Goal: Information Seeking & Learning: Learn about a topic

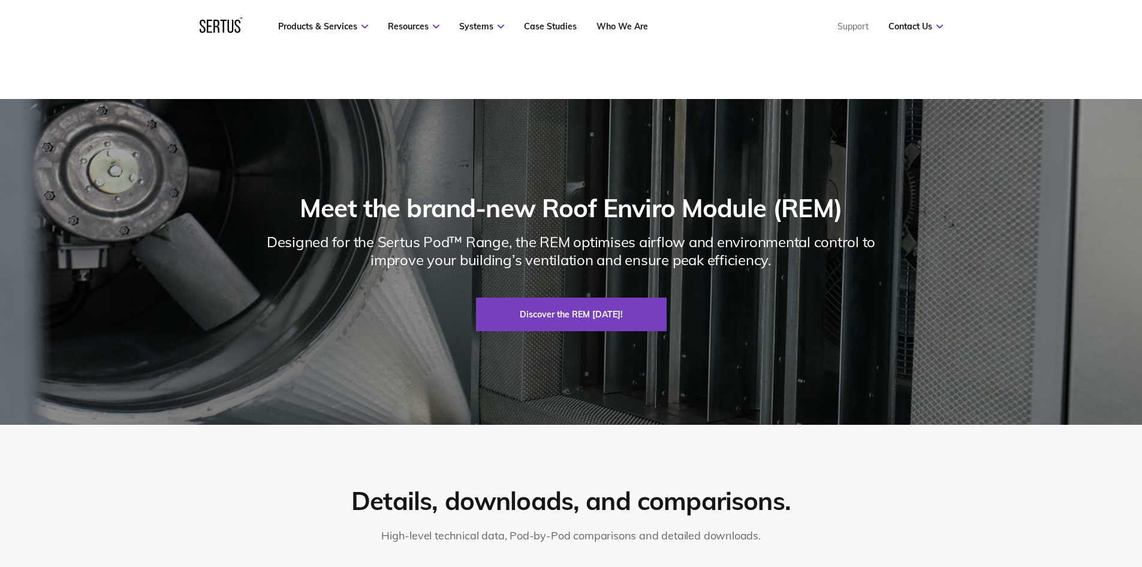
scroll to position [393, 0]
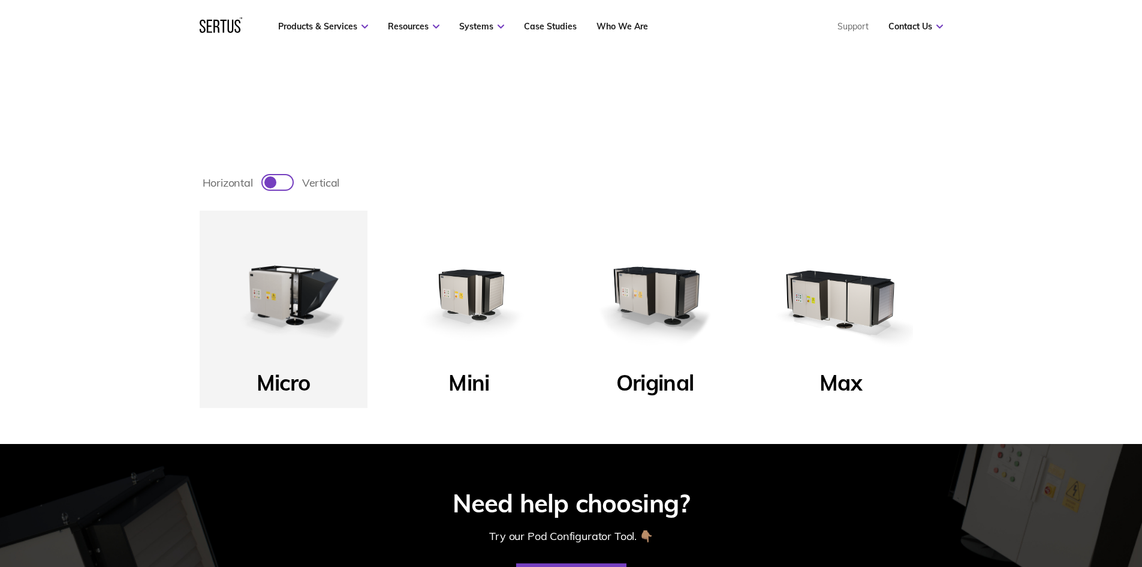
click at [471, 292] on img at bounding box center [470, 294] width 144 height 144
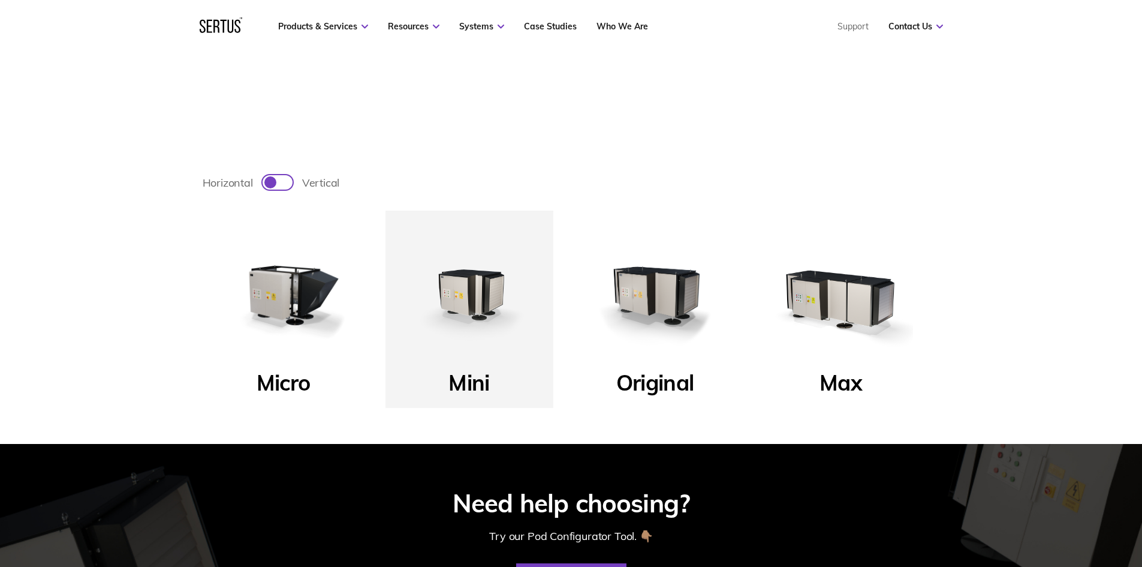
click at [667, 291] on img at bounding box center [655, 294] width 144 height 144
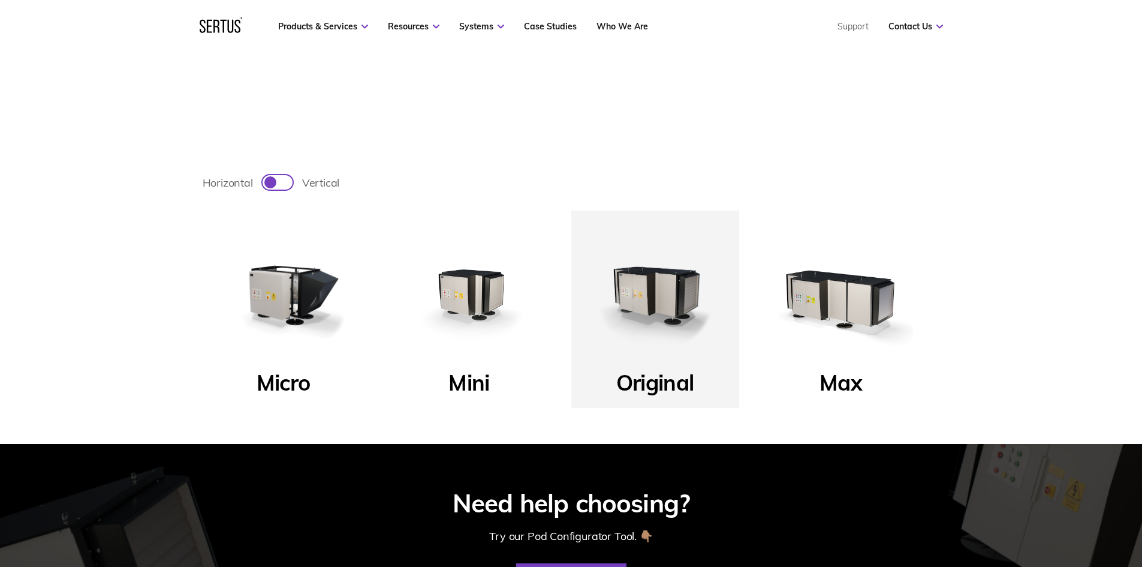
click at [693, 267] on img at bounding box center [655, 294] width 144 height 144
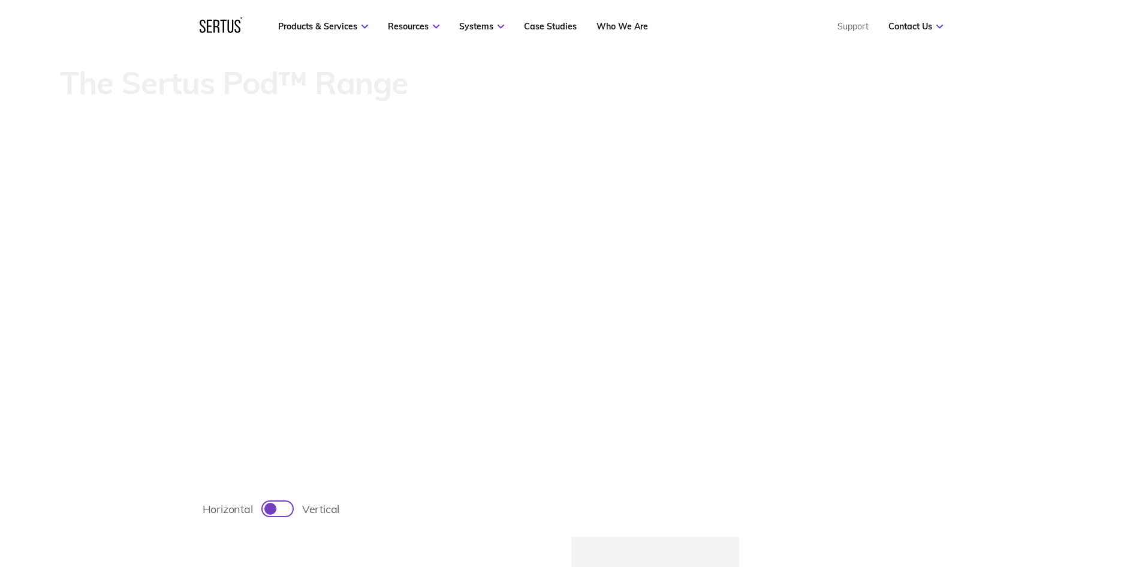
scroll to position [180, 0]
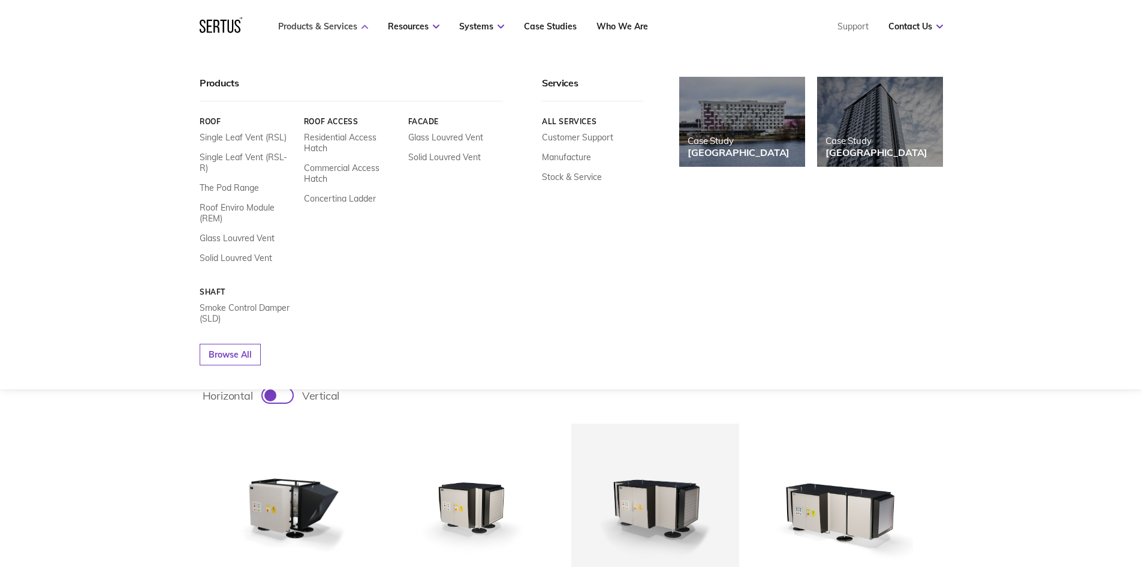
click at [356, 26] on link "Products & Services" at bounding box center [323, 26] width 90 height 11
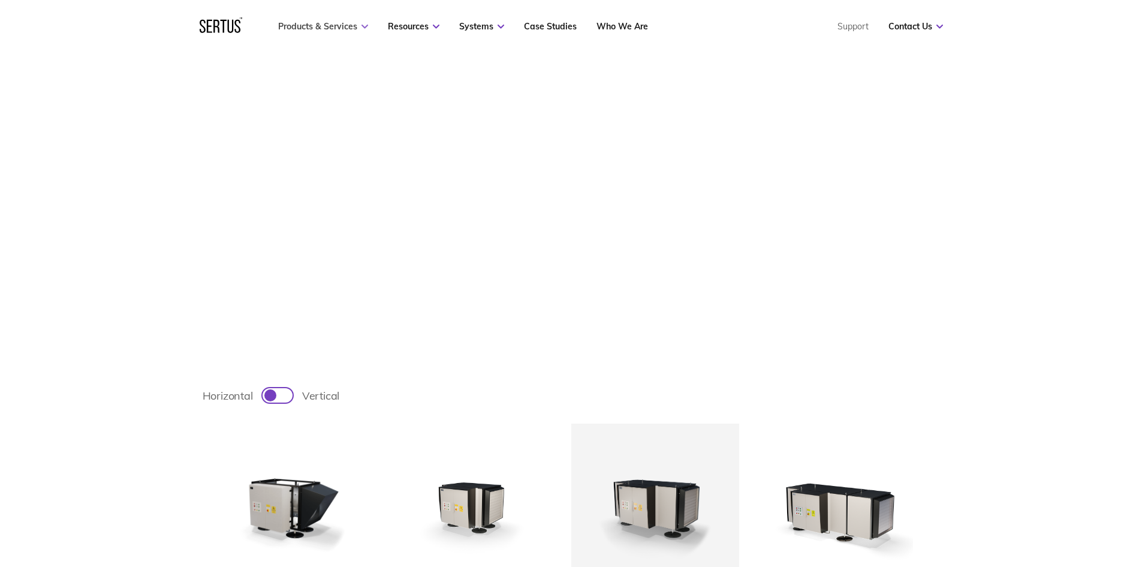
click at [357, 26] on link "Products & Services" at bounding box center [323, 26] width 90 height 11
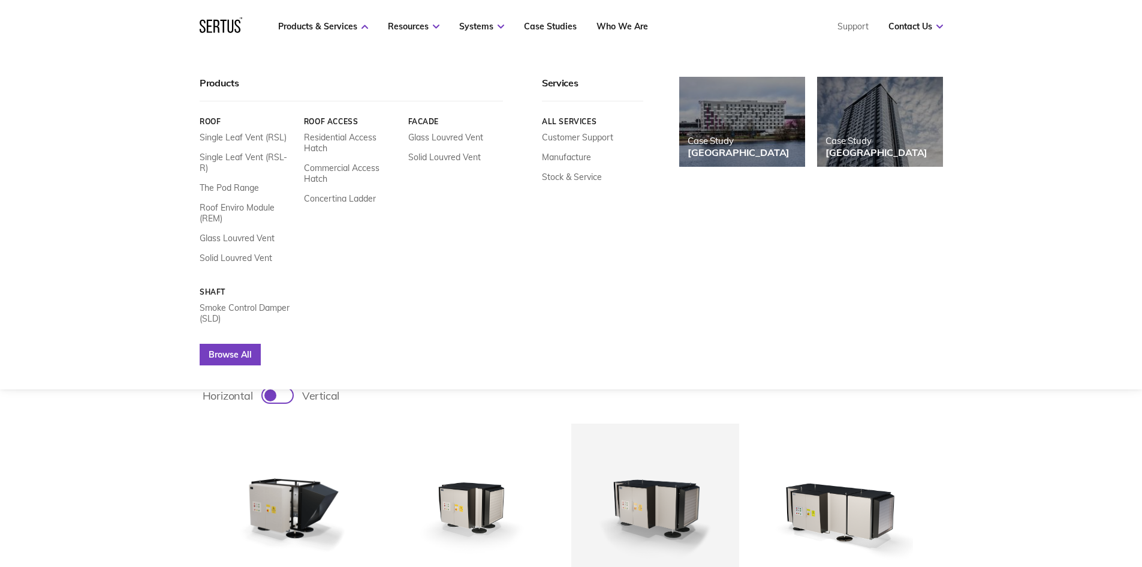
click at [227, 344] on link "Browse All" at bounding box center [230, 355] width 61 height 22
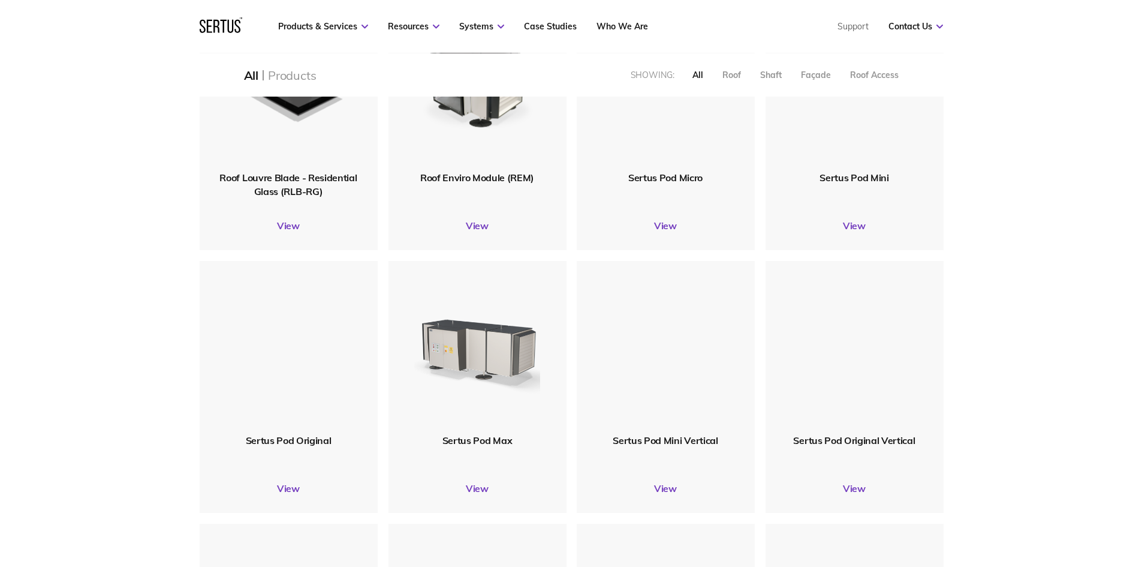
scroll to position [660, 0]
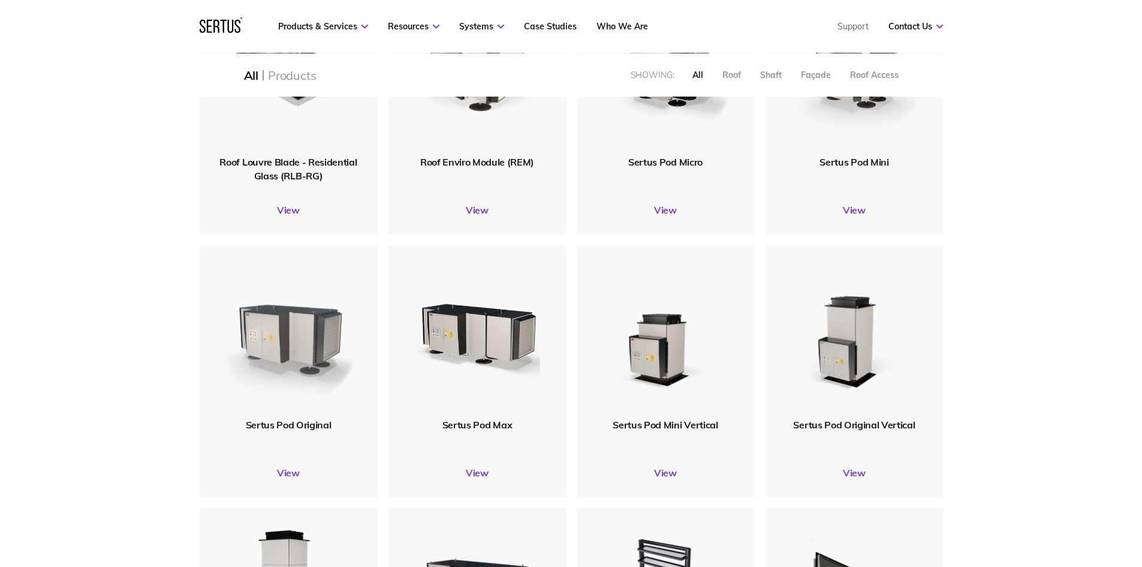
click at [306, 360] on img at bounding box center [287, 331] width 143 height 176
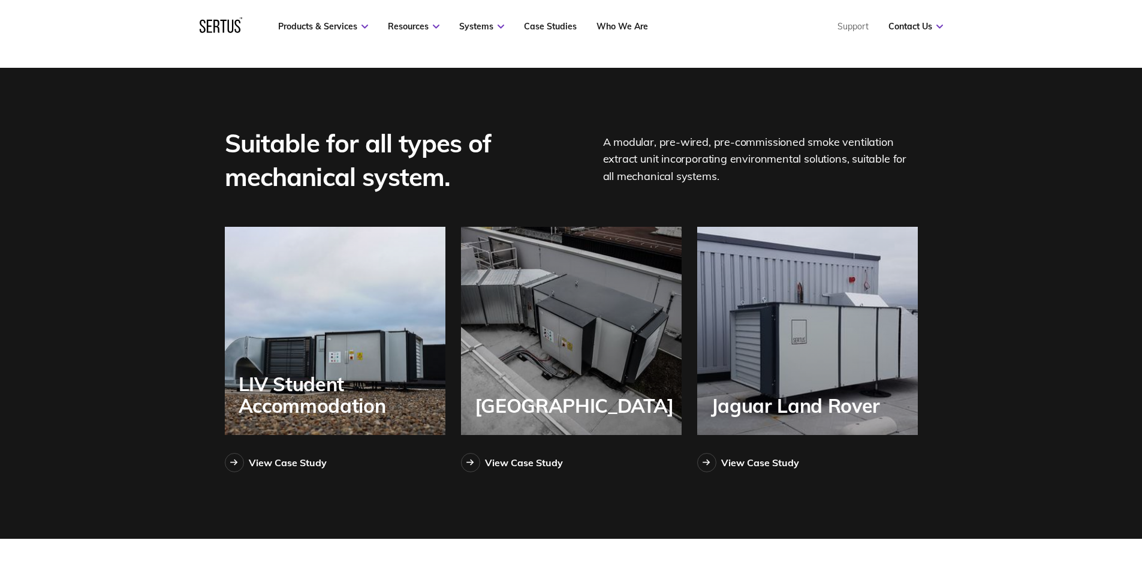
scroll to position [3238, 0]
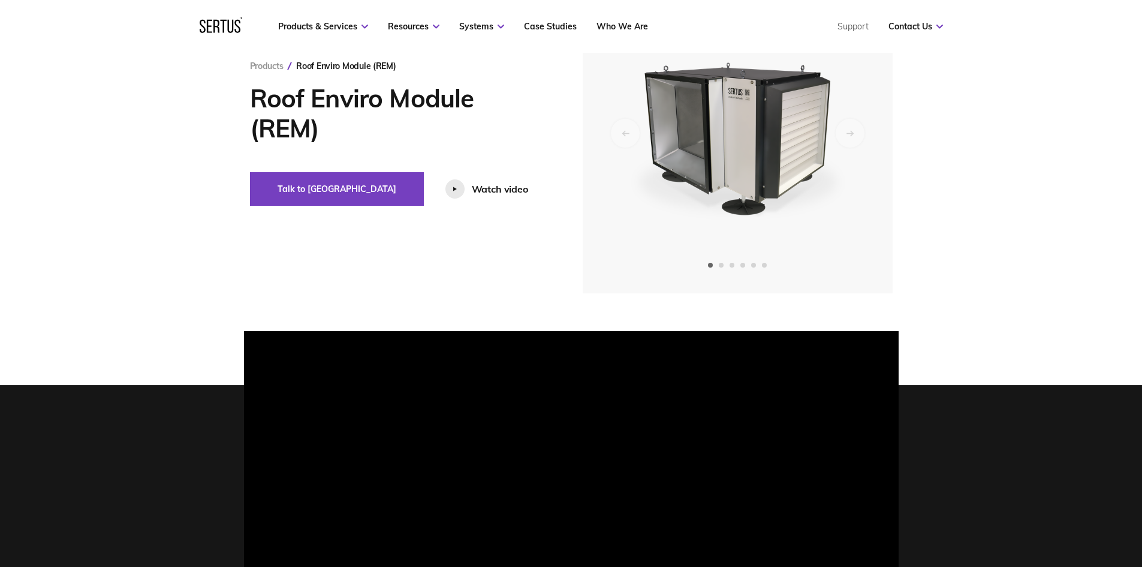
scroll to position [120, 0]
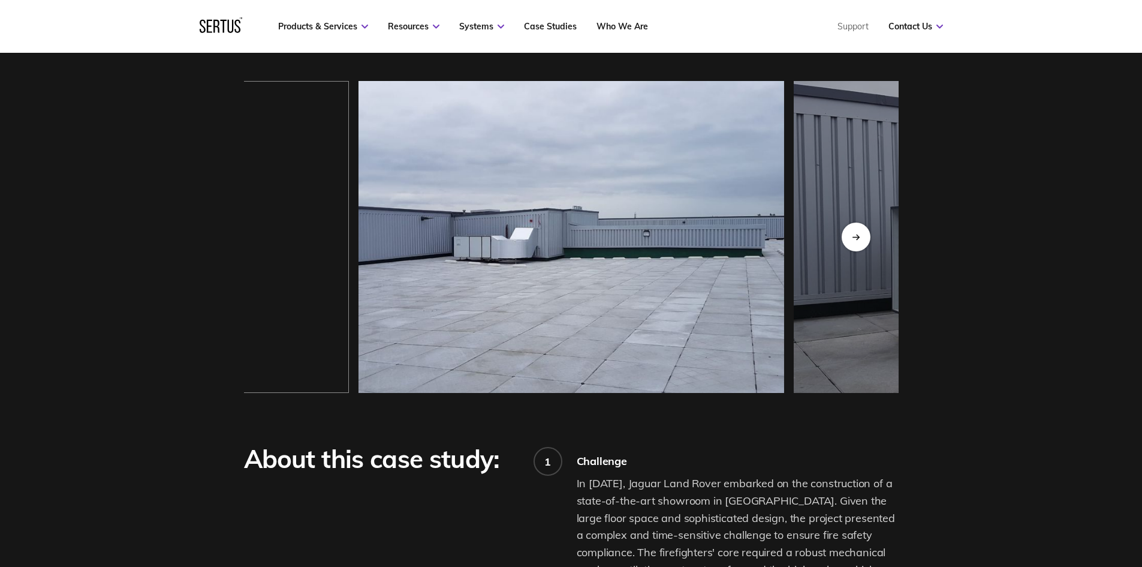
scroll to position [1139, 0]
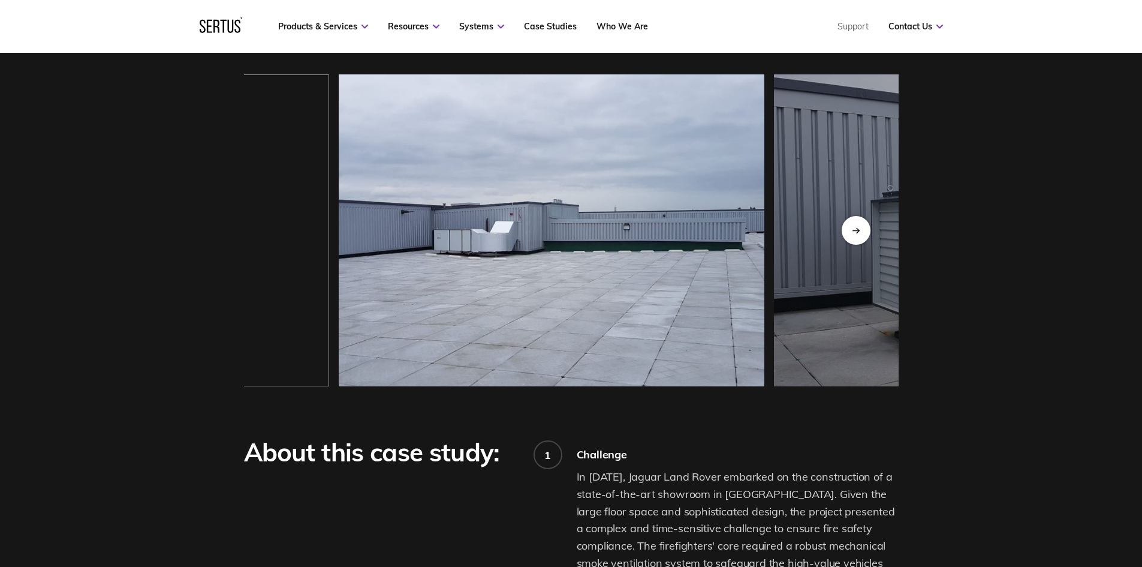
click at [339, 269] on img at bounding box center [552, 230] width 426 height 312
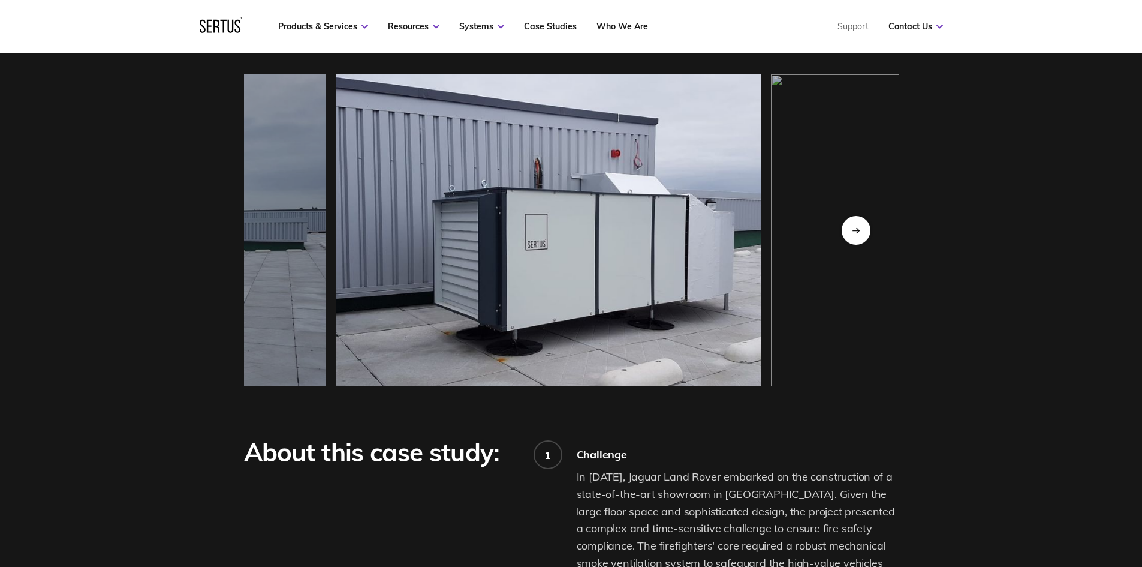
click at [511, 272] on img at bounding box center [549, 230] width 426 height 312
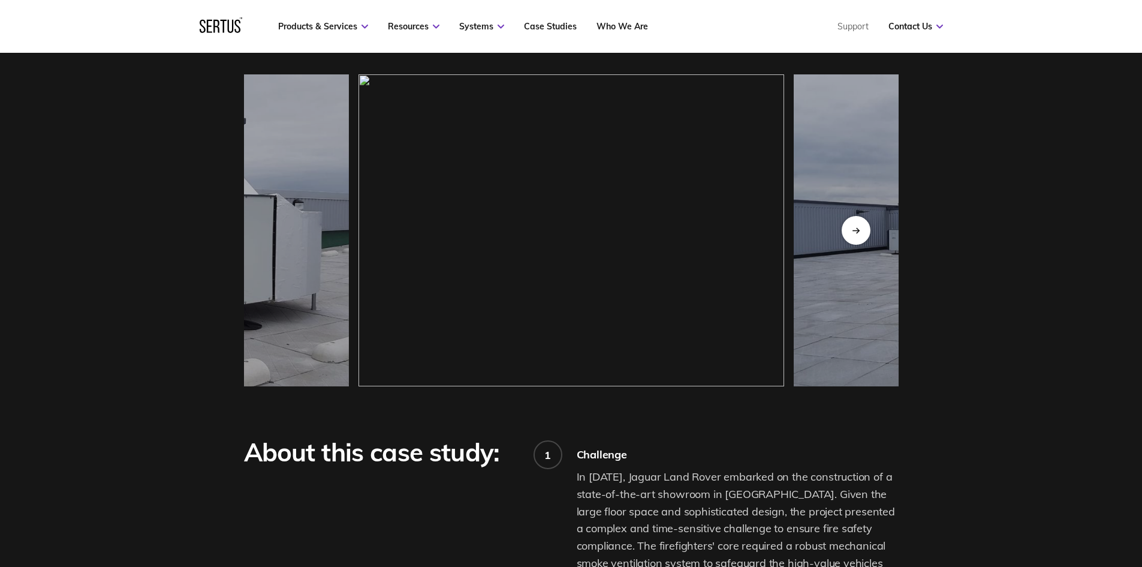
click at [433, 282] on img at bounding box center [572, 230] width 426 height 312
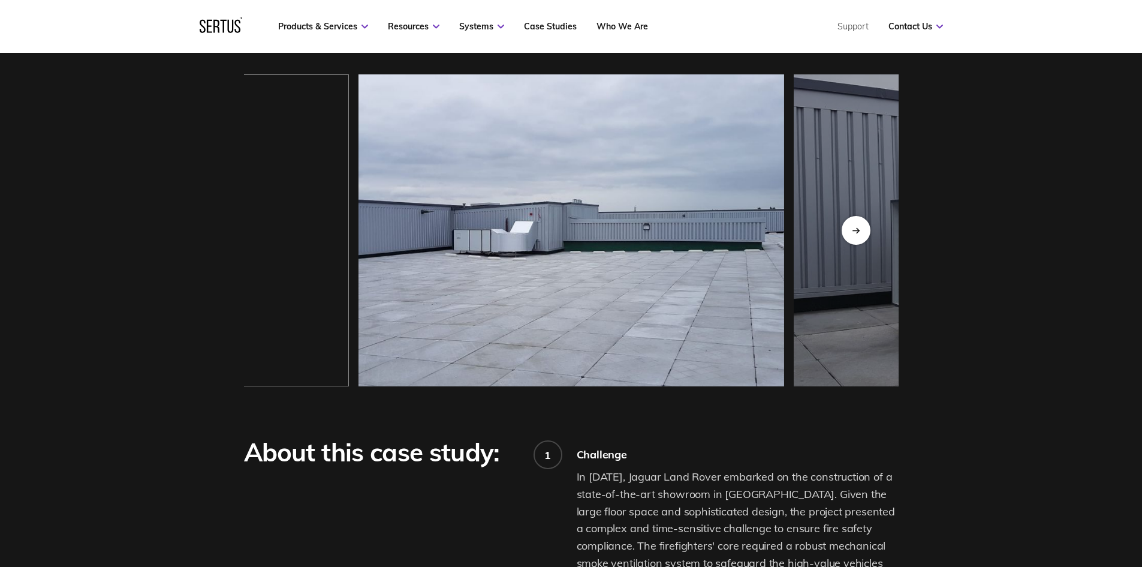
click at [402, 297] on img at bounding box center [572, 230] width 426 height 312
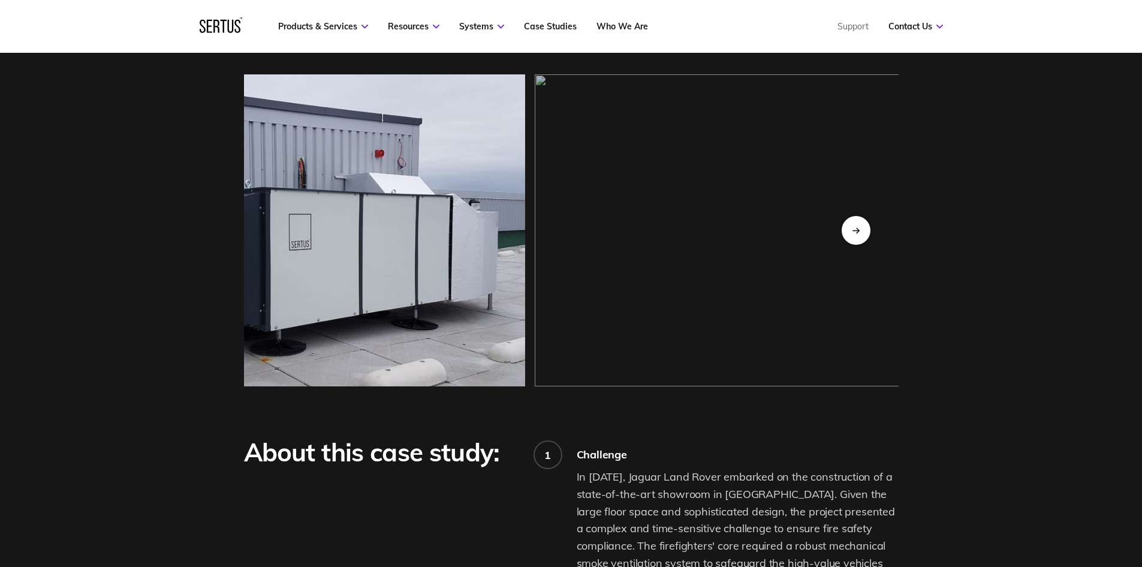
click at [335, 315] on img at bounding box center [313, 230] width 426 height 312
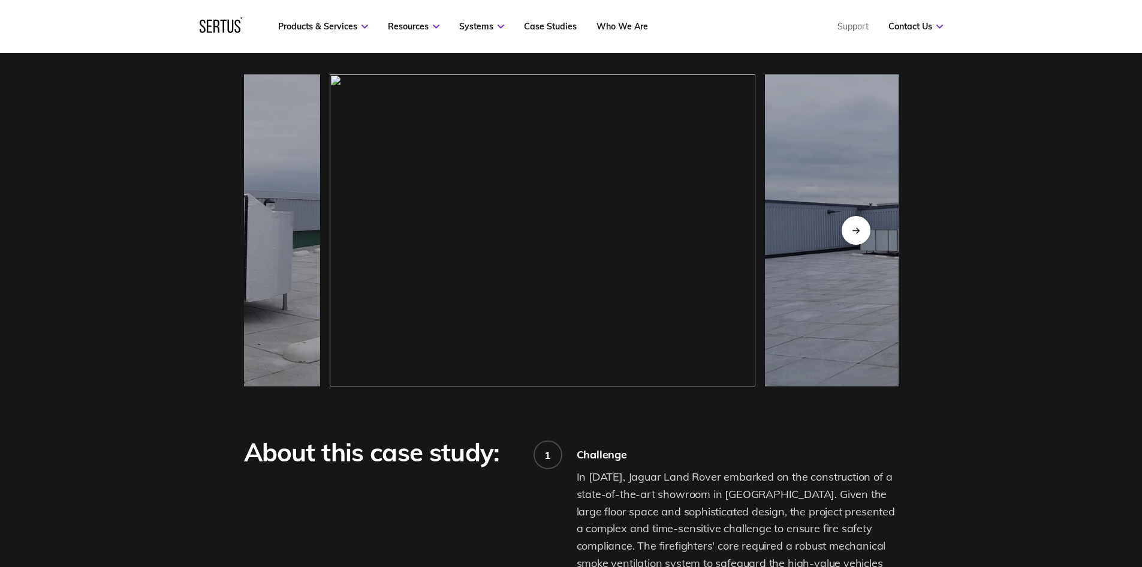
click at [395, 303] on img at bounding box center [543, 230] width 426 height 312
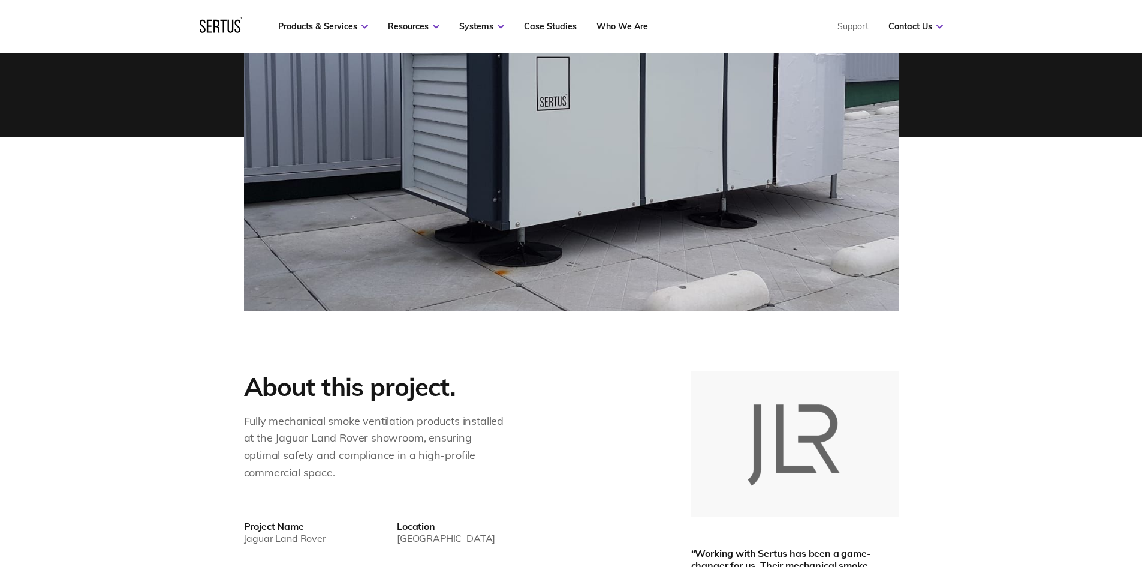
scroll to position [540, 0]
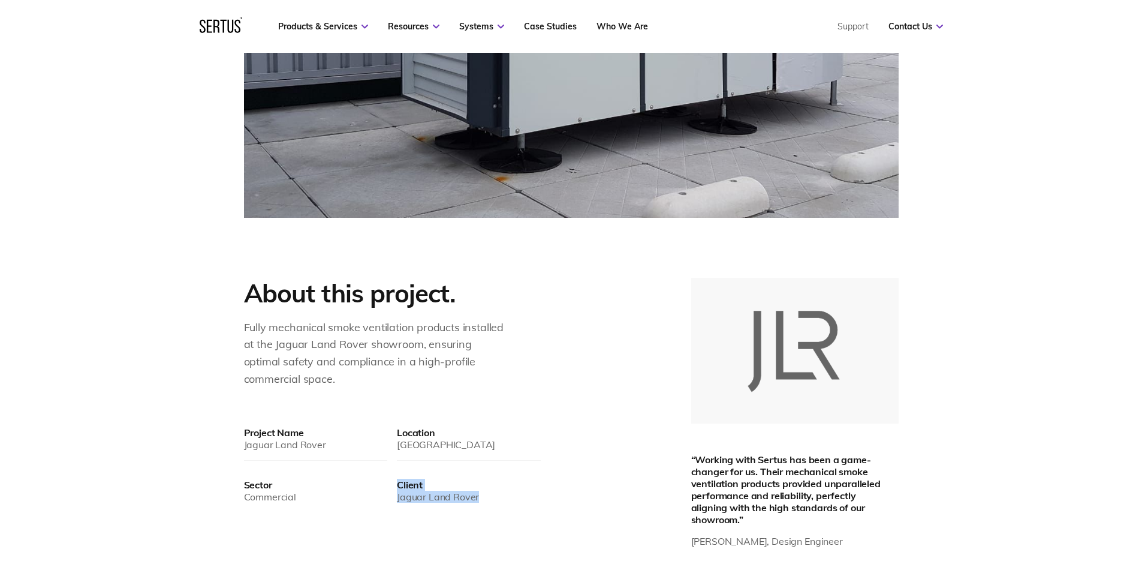
drag, startPoint x: 475, startPoint y: 500, endPoint x: 374, endPoint y: 495, distance: 101.5
click at [374, 495] on div "Project Name Jaguar Land Rover Location London Sector Commercial Client Jaguar …" at bounding box center [392, 469] width 297 height 86
click at [582, 472] on div "About this project. Fully mechanical smoke ventilation products installed at th…" at bounding box center [571, 414] width 655 height 273
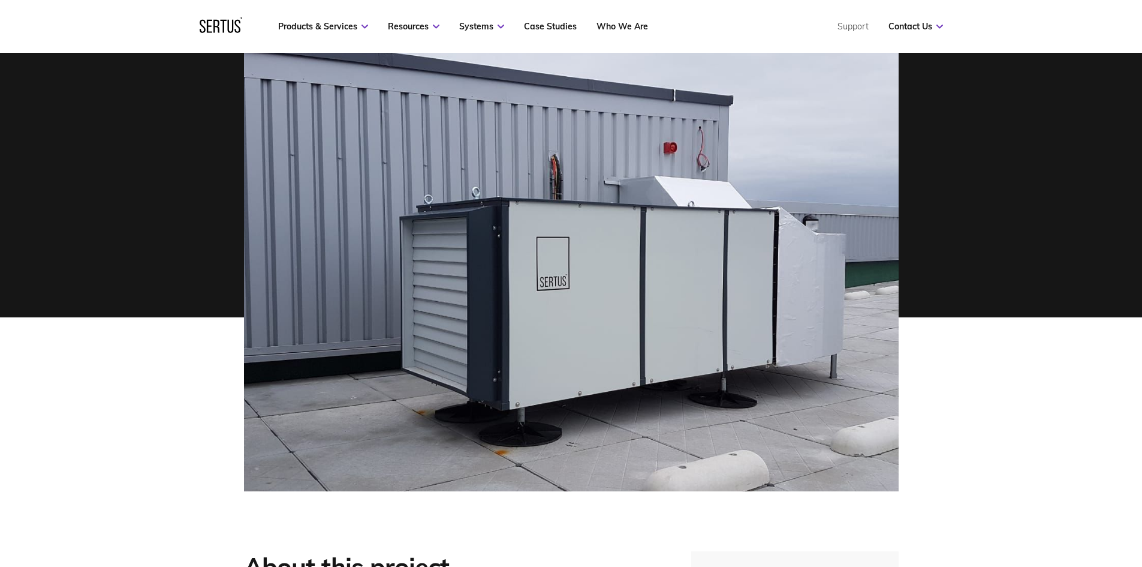
scroll to position [240, 0]
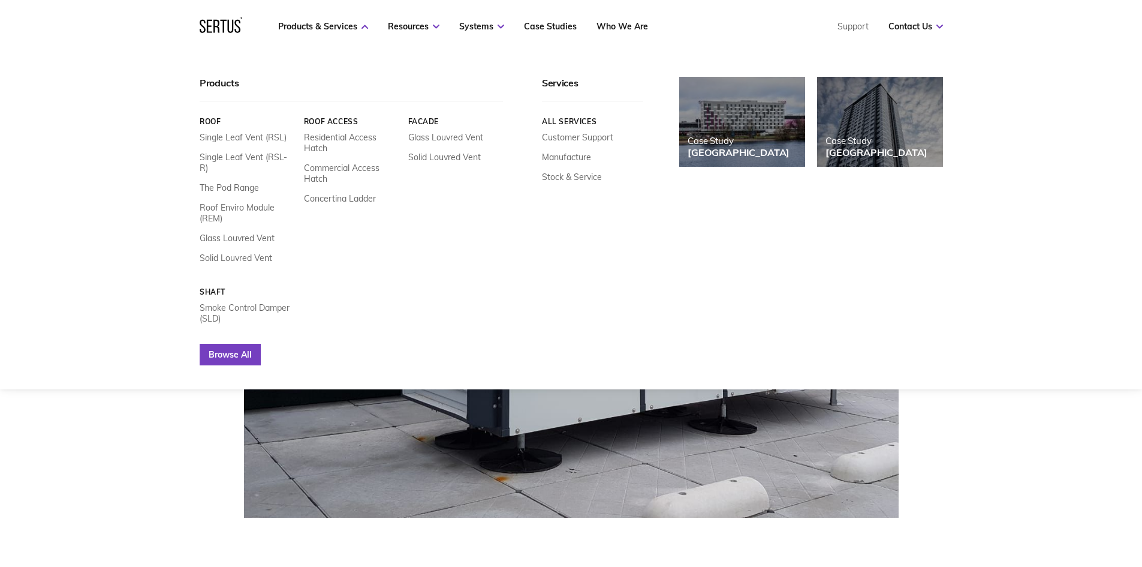
click at [236, 347] on link "Browse All" at bounding box center [230, 355] width 61 height 22
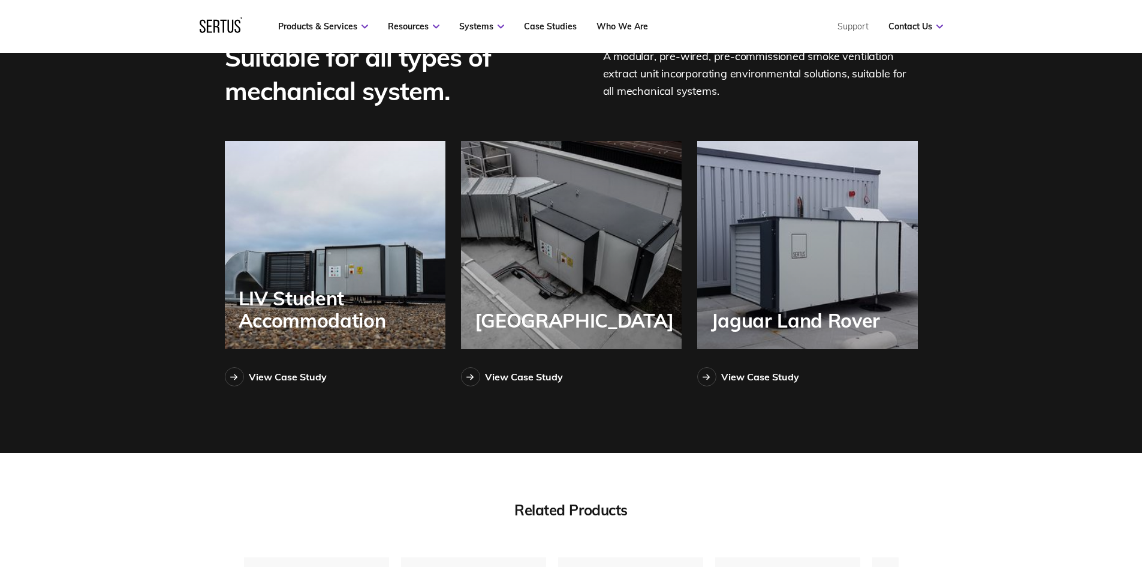
scroll to position [3058, 0]
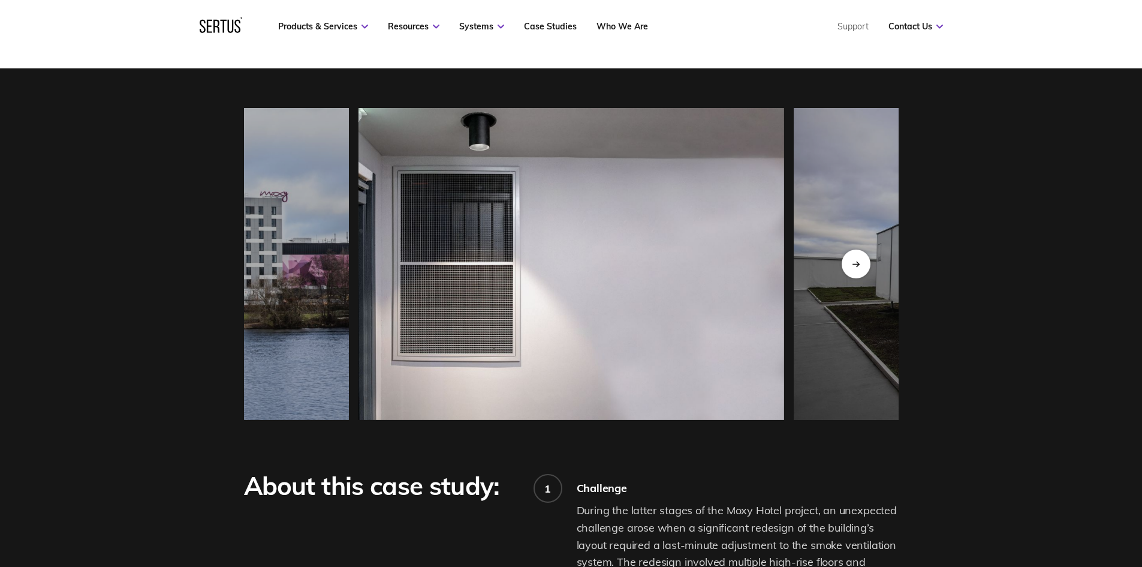
scroll to position [1079, 0]
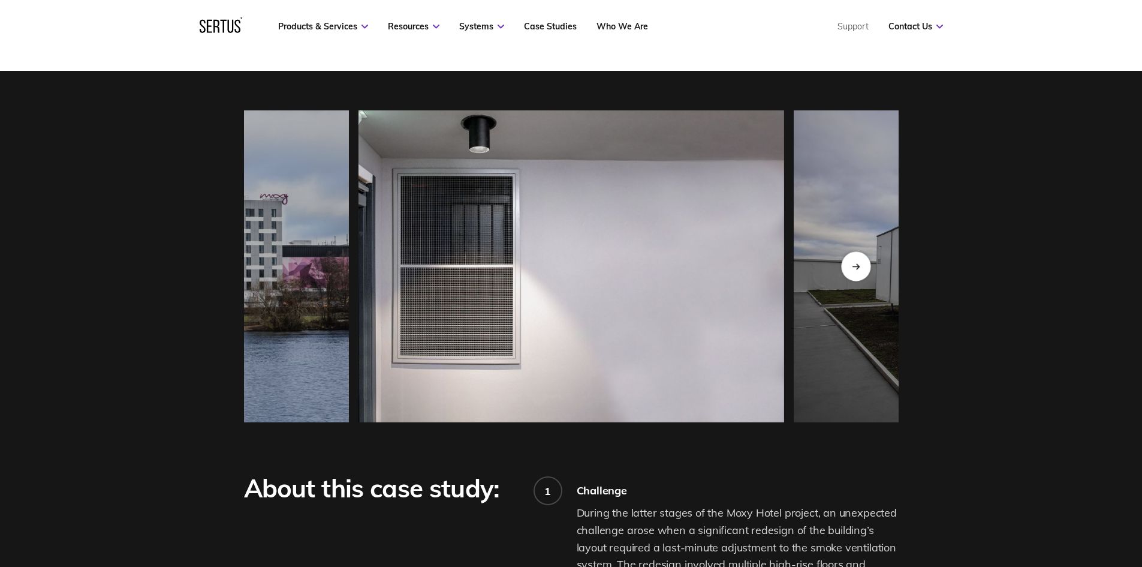
click at [856, 273] on div "Next slide" at bounding box center [855, 265] width 29 height 29
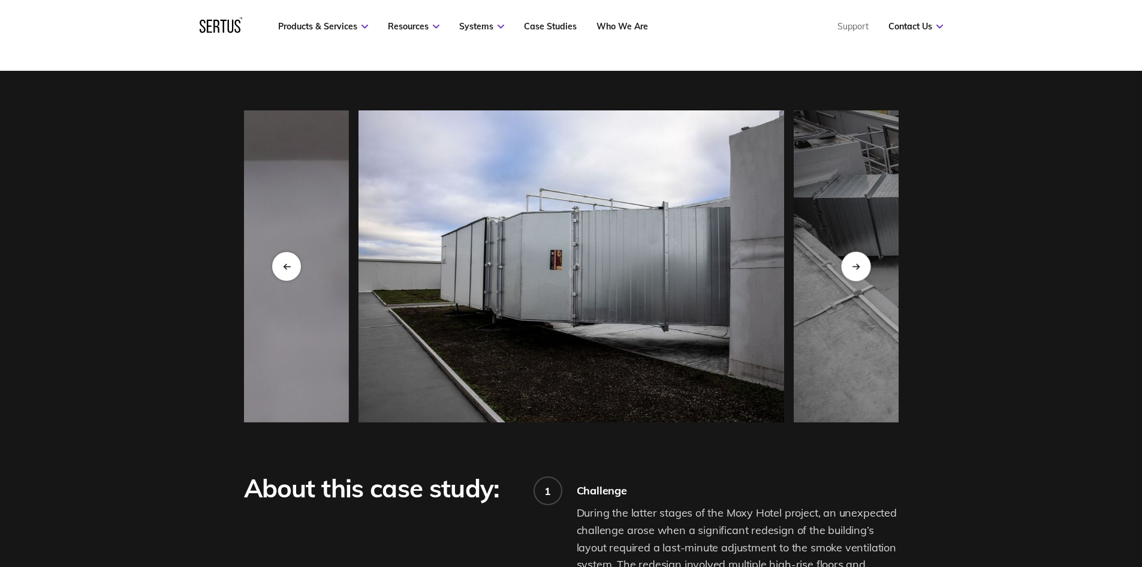
click at [856, 273] on div "Next slide" at bounding box center [855, 265] width 29 height 29
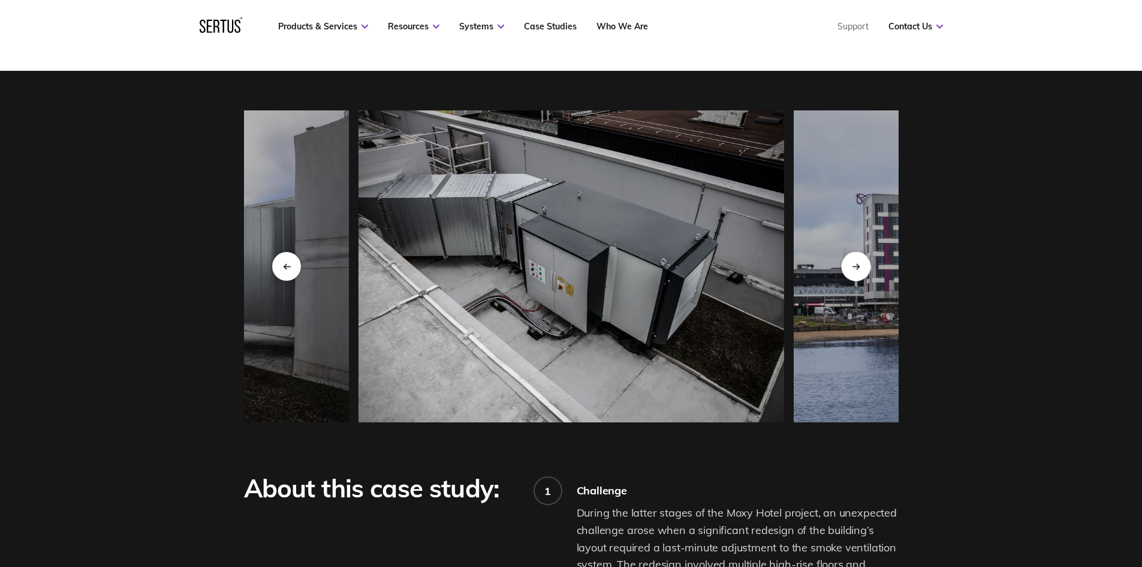
click at [854, 269] on icon "Next slide" at bounding box center [856, 266] width 8 height 7
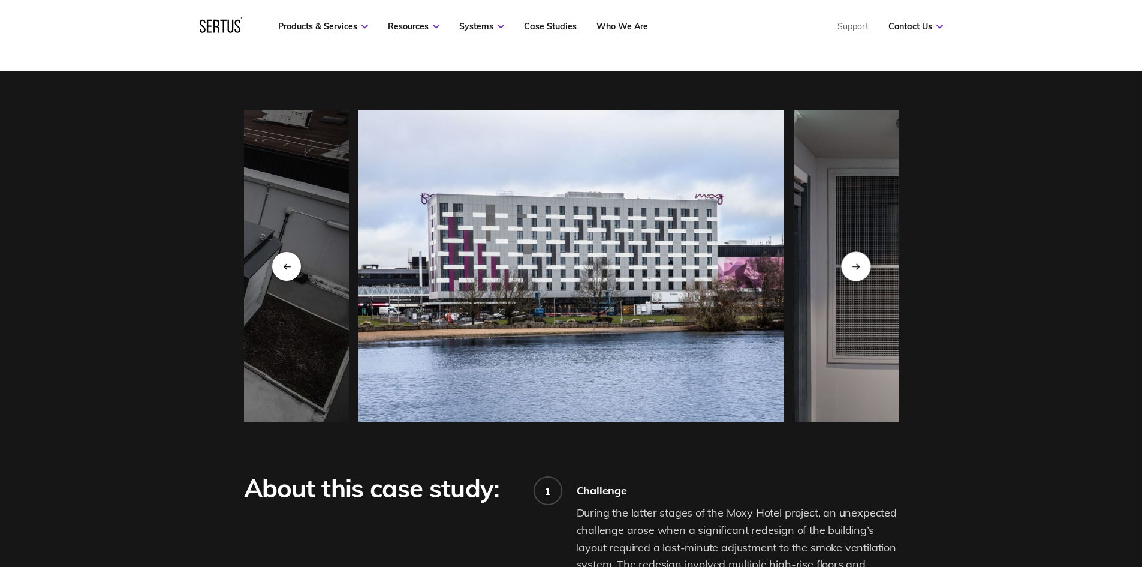
click at [854, 269] on icon "Next slide" at bounding box center [856, 266] width 8 height 7
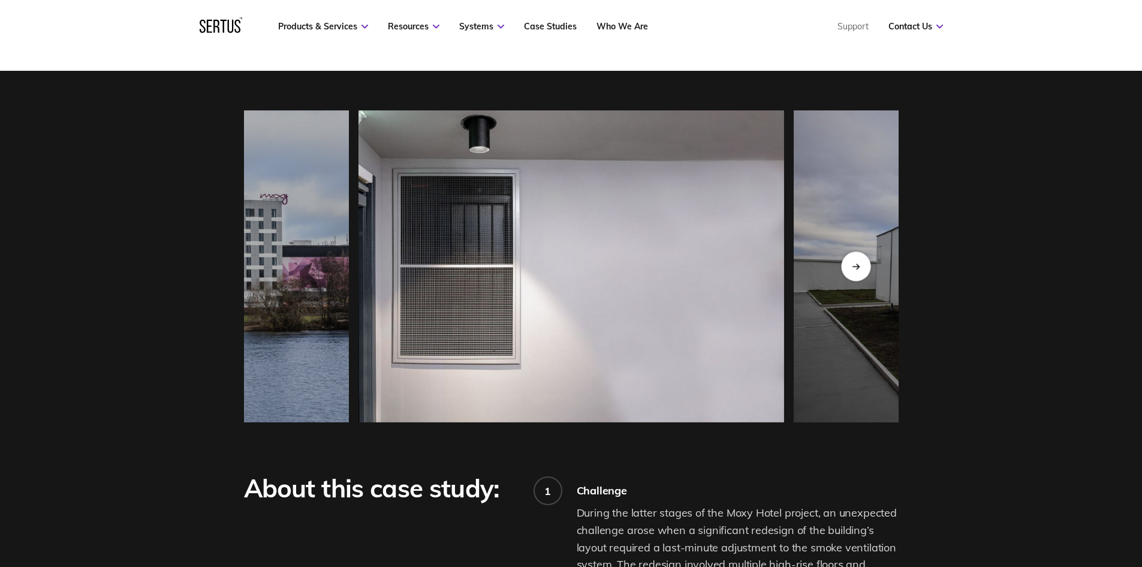
click at [854, 269] on icon "Next slide" at bounding box center [856, 266] width 8 height 7
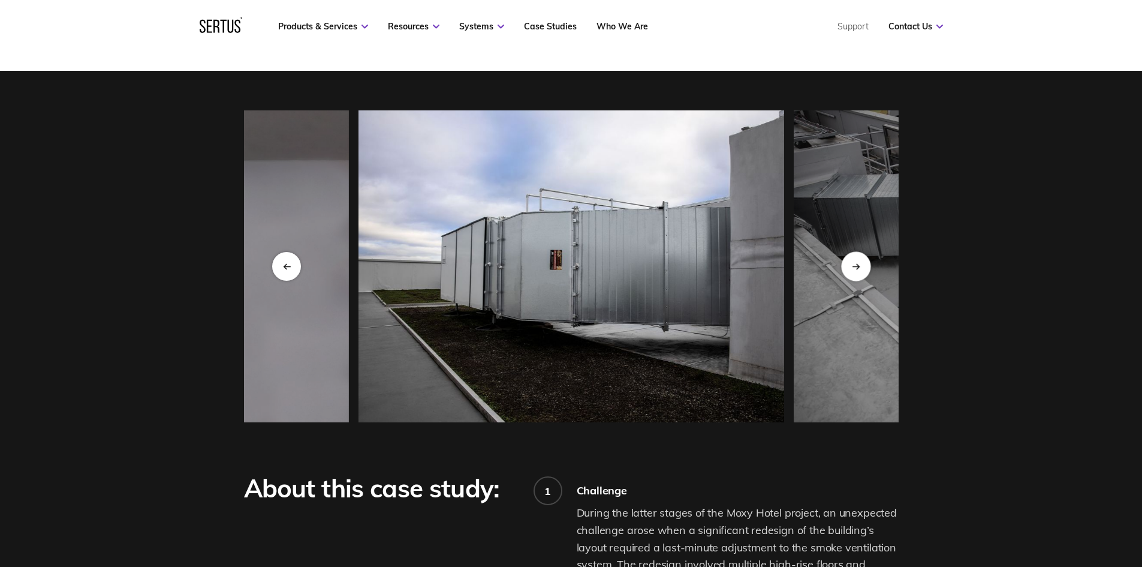
click at [854, 269] on icon "Next slide" at bounding box center [856, 266] width 8 height 7
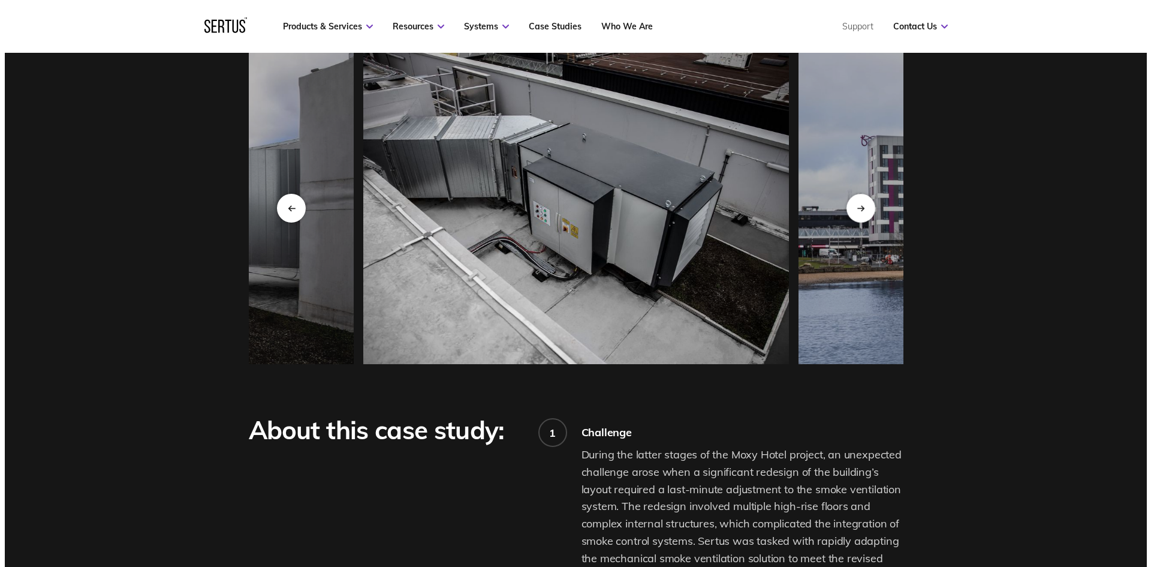
scroll to position [1139, 0]
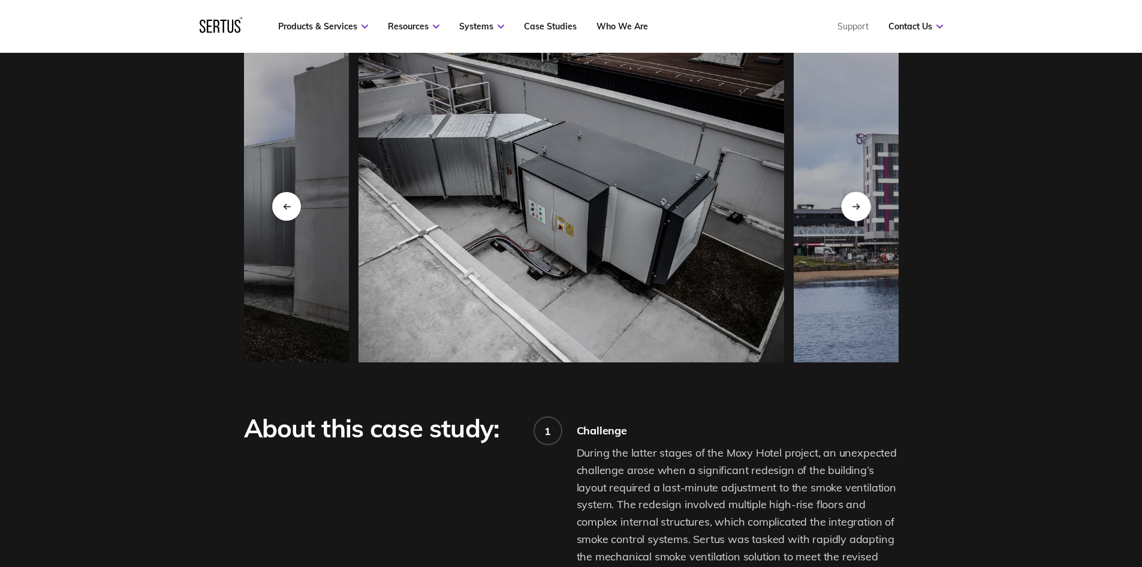
click at [853, 207] on icon "Next slide" at bounding box center [856, 206] width 8 height 7
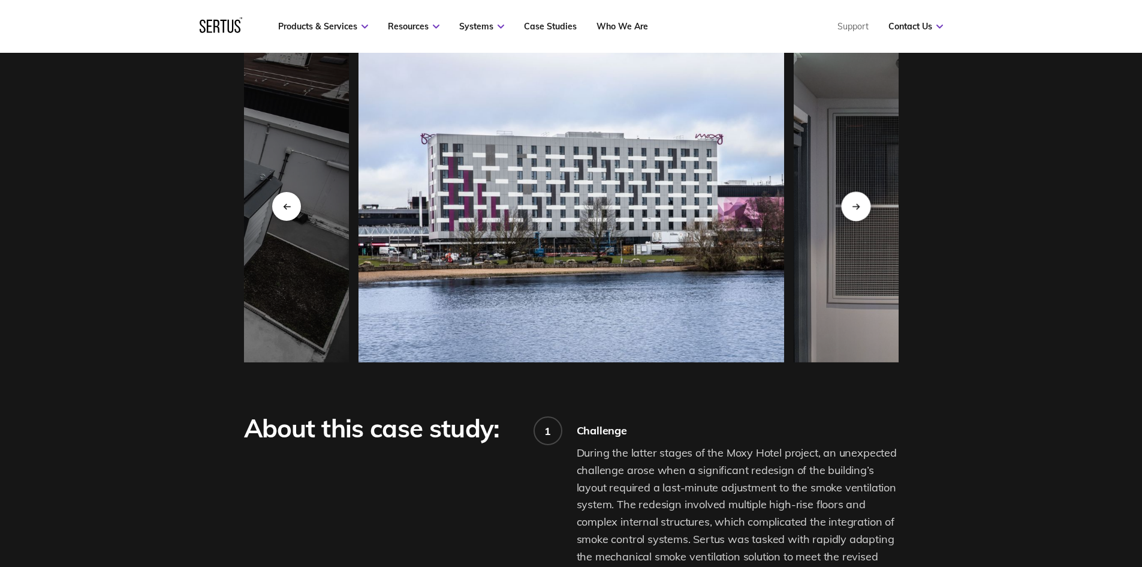
click at [857, 206] on div "Next slide" at bounding box center [855, 205] width 29 height 29
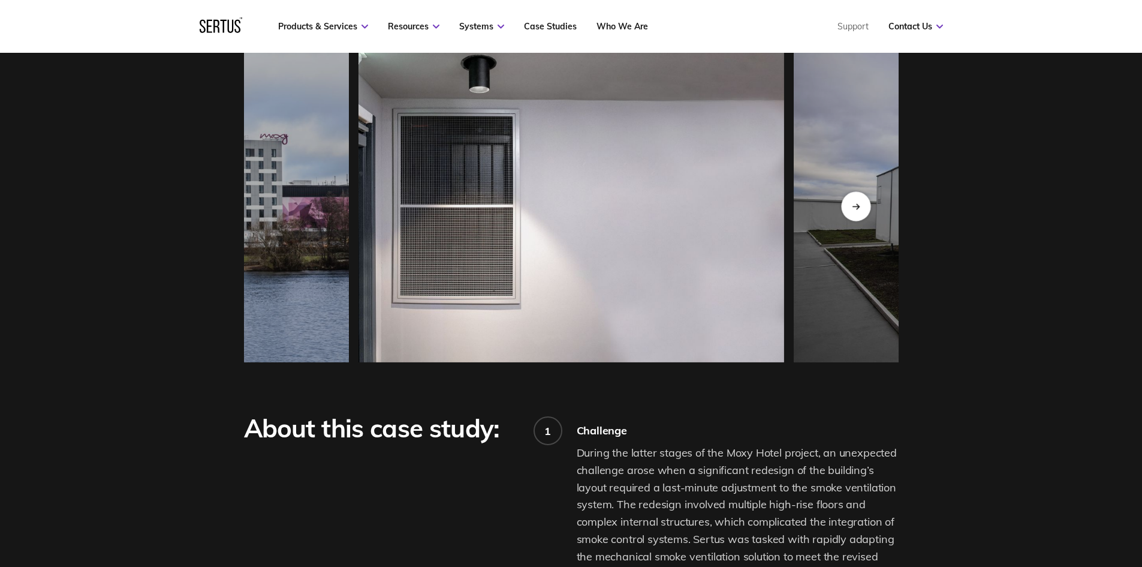
click at [862, 206] on div "Next slide" at bounding box center [855, 205] width 29 height 29
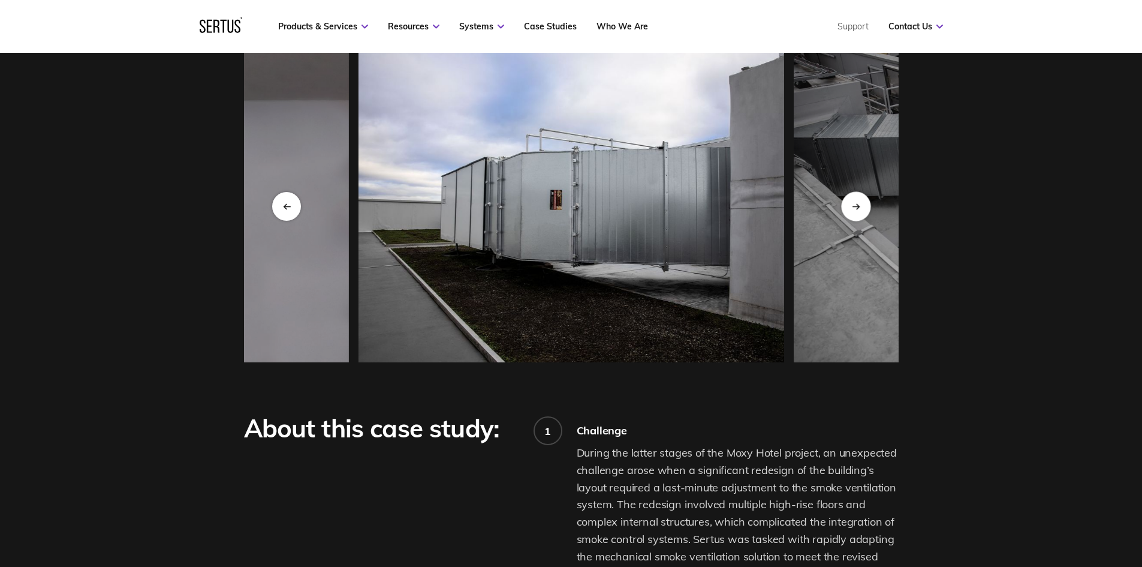
click at [868, 201] on div "Next slide" at bounding box center [855, 205] width 29 height 29
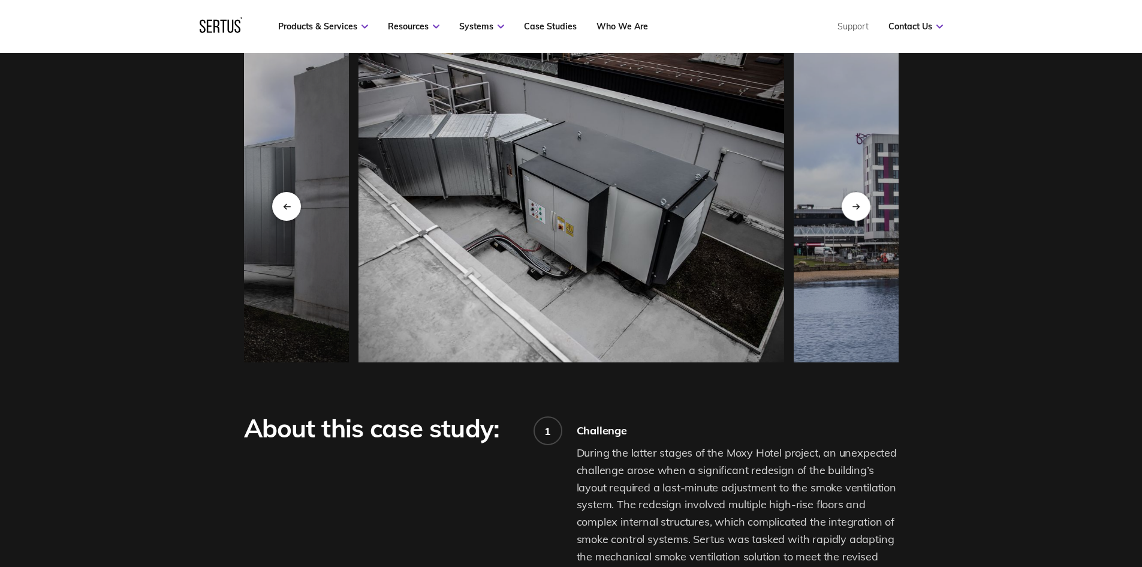
click at [871, 198] on img at bounding box center [1007, 206] width 426 height 312
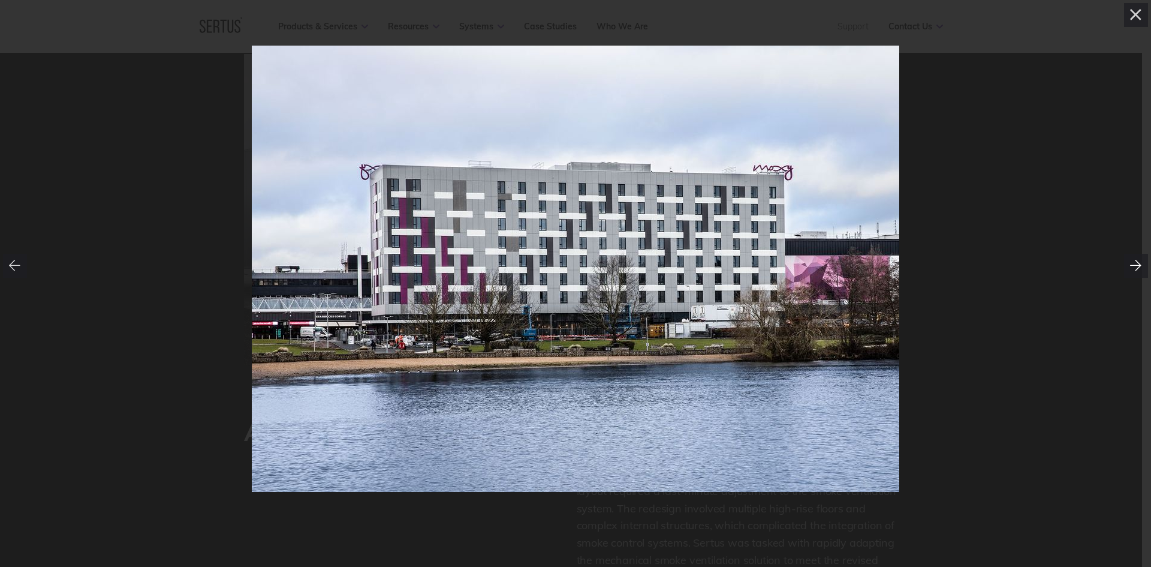
click at [1136, 260] on icon at bounding box center [1136, 266] width 12 height 12
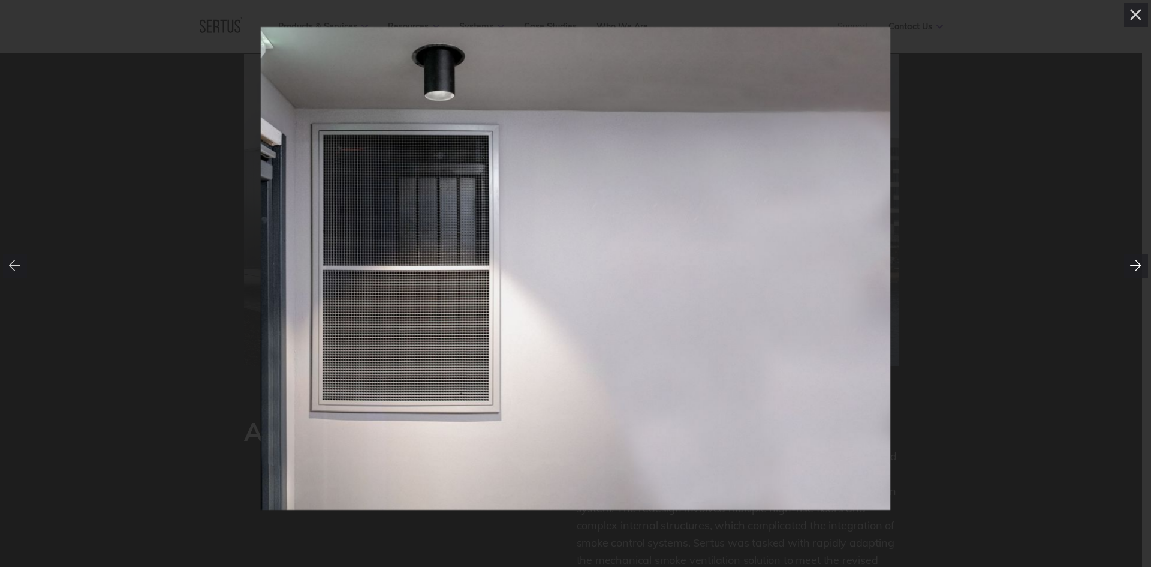
click at [1136, 261] on icon at bounding box center [1136, 266] width 12 height 12
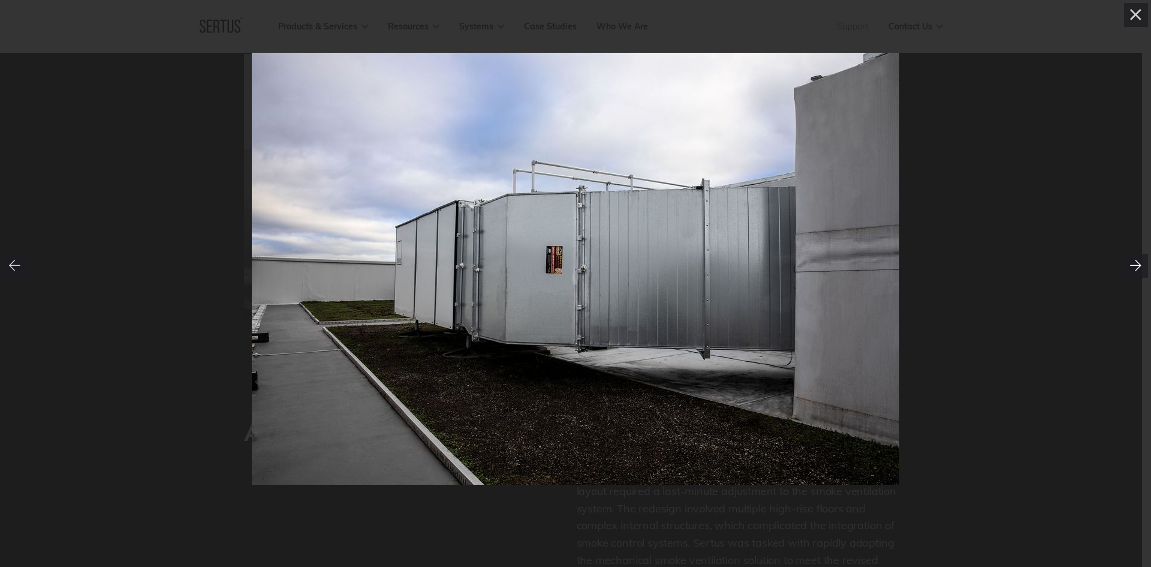
click at [1141, 269] on icon at bounding box center [1136, 266] width 12 height 12
